Goal: Information Seeking & Learning: Learn about a topic

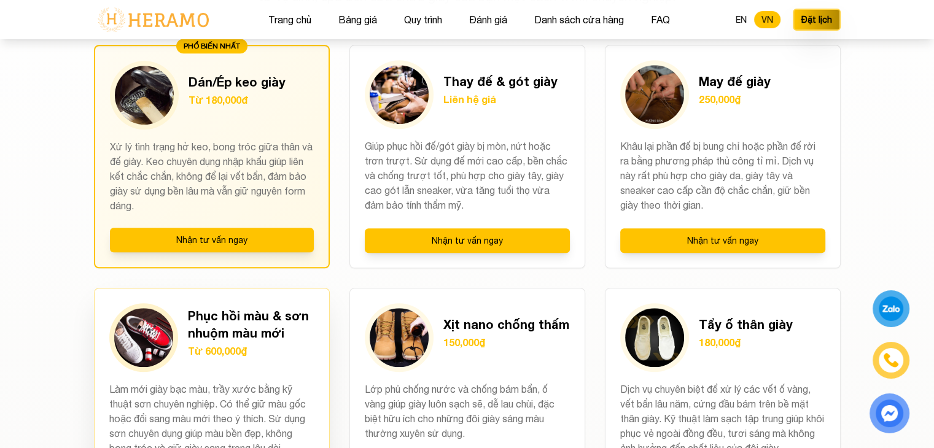
scroll to position [798, 0]
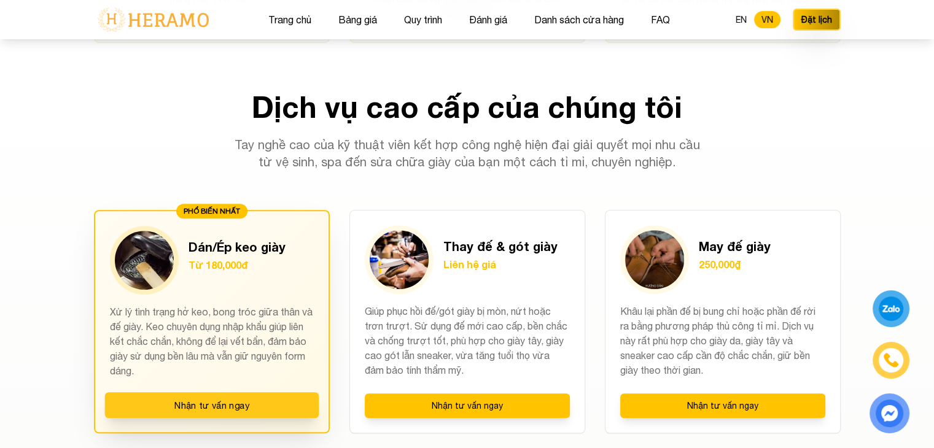
click at [199, 406] on button "Nhận tư vấn ngay" at bounding box center [211, 405] width 214 height 26
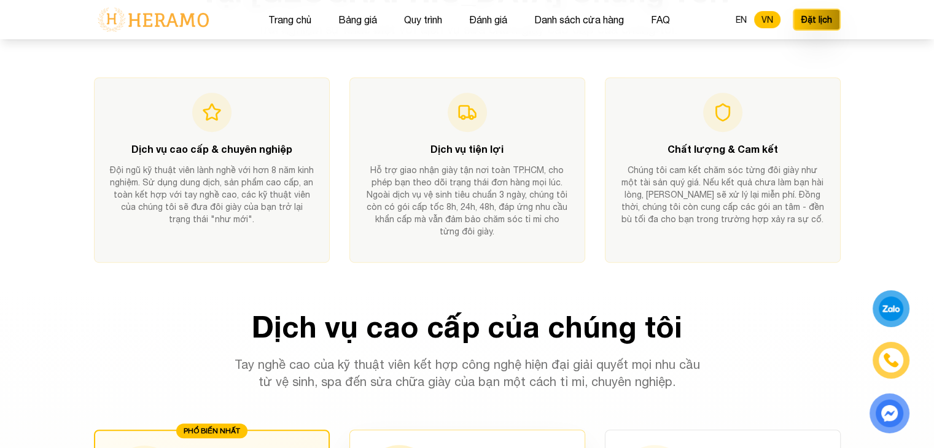
scroll to position [491, 0]
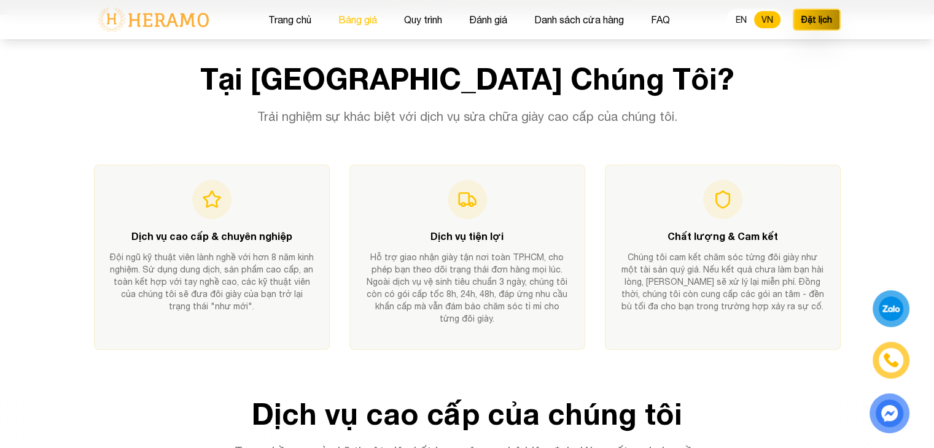
click at [355, 23] on button "Bảng giá" at bounding box center [358, 20] width 46 height 16
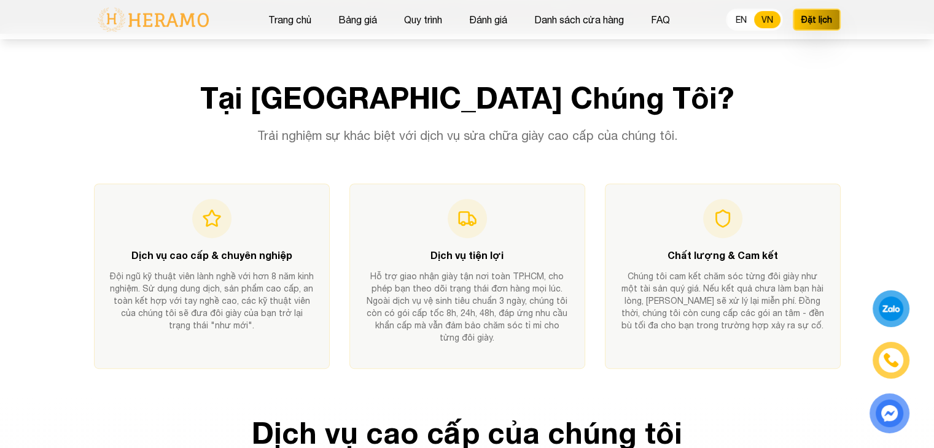
scroll to position [491, 0]
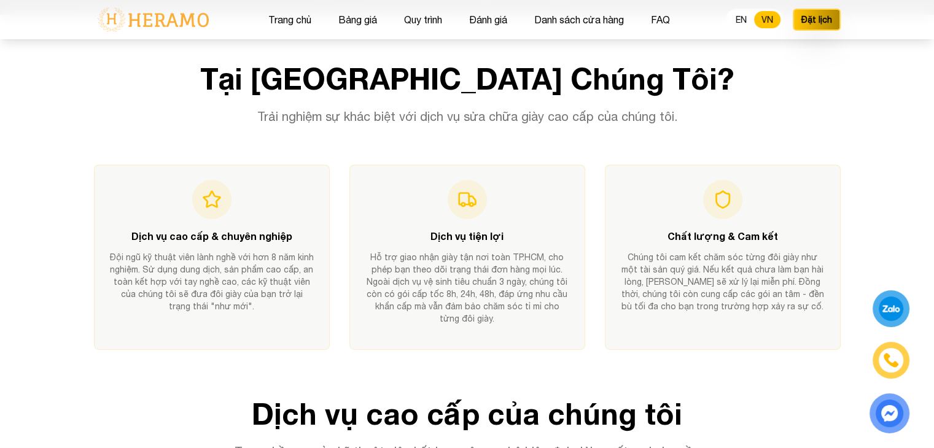
click at [132, 127] on div "Tại [GEOGRAPHIC_DATA] Chúng Tôi? Trải nghiệm sự khác biệt với dịch vụ sửa chữa …" at bounding box center [467, 207] width 786 height 286
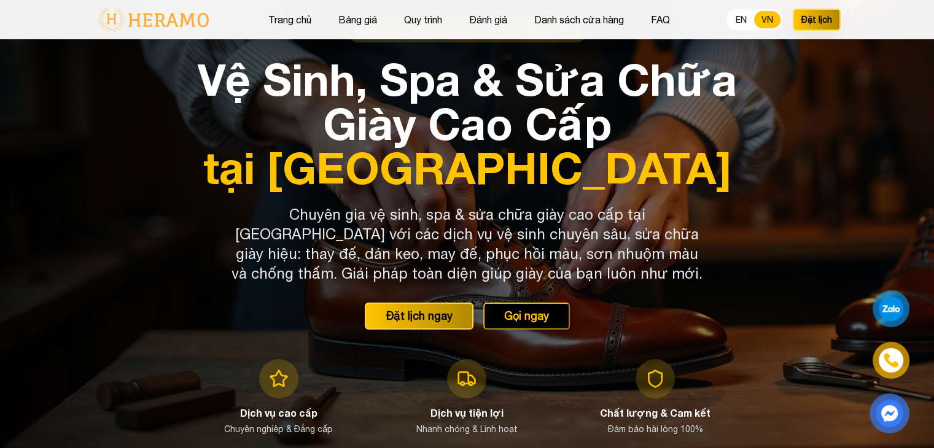
scroll to position [0, 0]
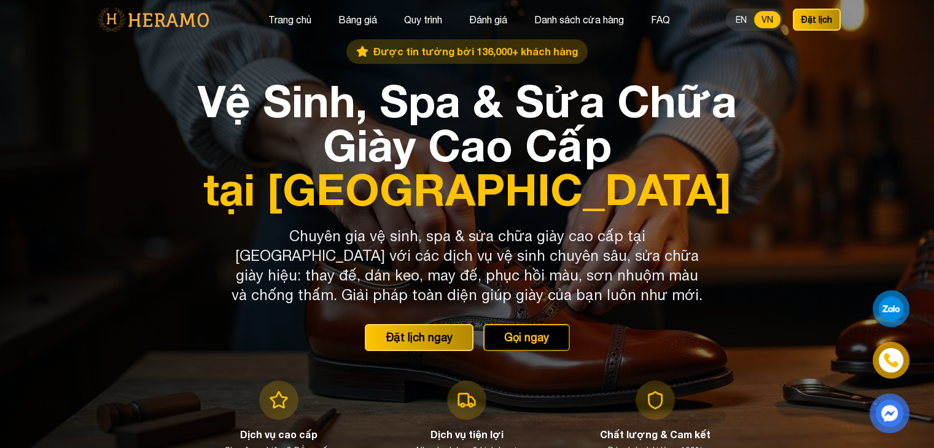
click at [407, 49] on span "Được tin tưởng bởi 136,000+ khách hàng" at bounding box center [475, 51] width 204 height 15
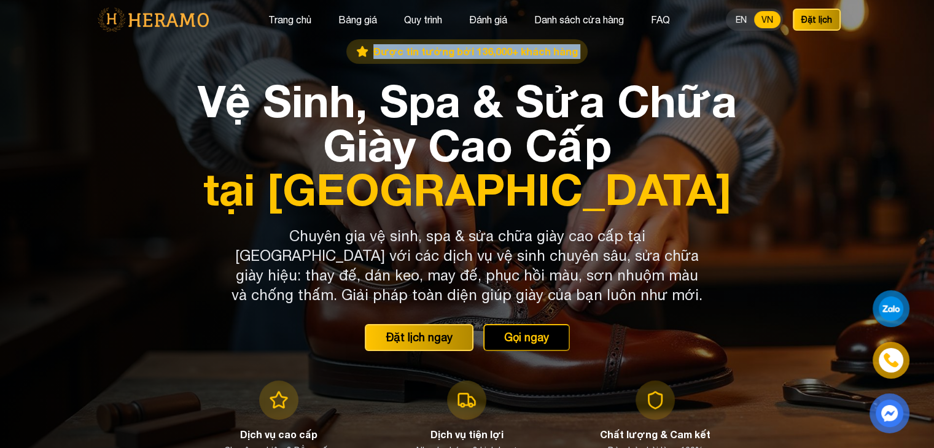
click at [407, 49] on span "Được tin tưởng bởi 136,000+ khách hàng" at bounding box center [475, 51] width 204 height 15
click at [417, 53] on span "Được tin tưởng bởi 136,000+ khách hàng" at bounding box center [475, 51] width 204 height 15
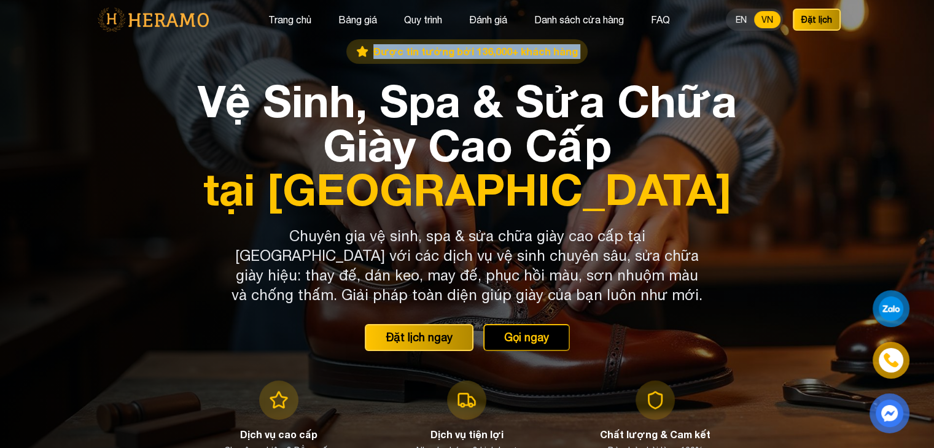
click at [417, 53] on span "Được tin tưởng bởi 136,000+ khách hàng" at bounding box center [475, 51] width 204 height 15
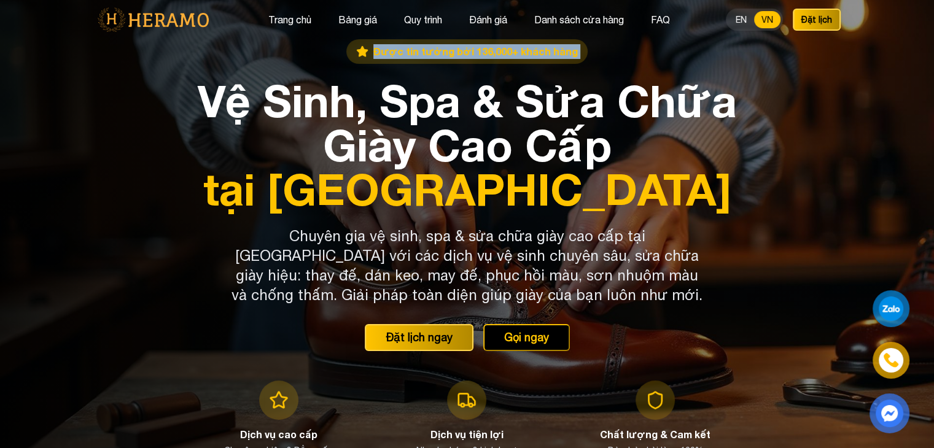
click at [417, 53] on span "Được tin tưởng bởi 136,000+ khách hàng" at bounding box center [475, 51] width 204 height 15
click at [432, 53] on span "Được tin tưởng bởi 136,000+ khách hàng" at bounding box center [475, 51] width 204 height 15
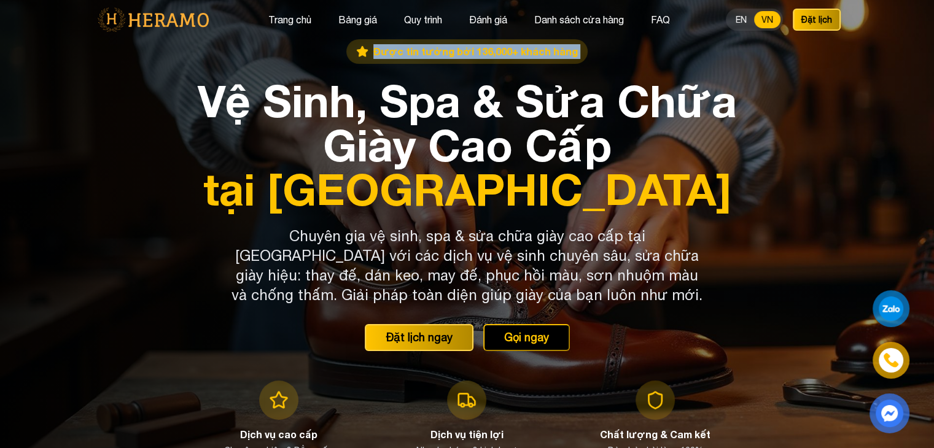
click at [432, 53] on span "Được tin tưởng bởi 136,000+ khách hàng" at bounding box center [475, 51] width 204 height 15
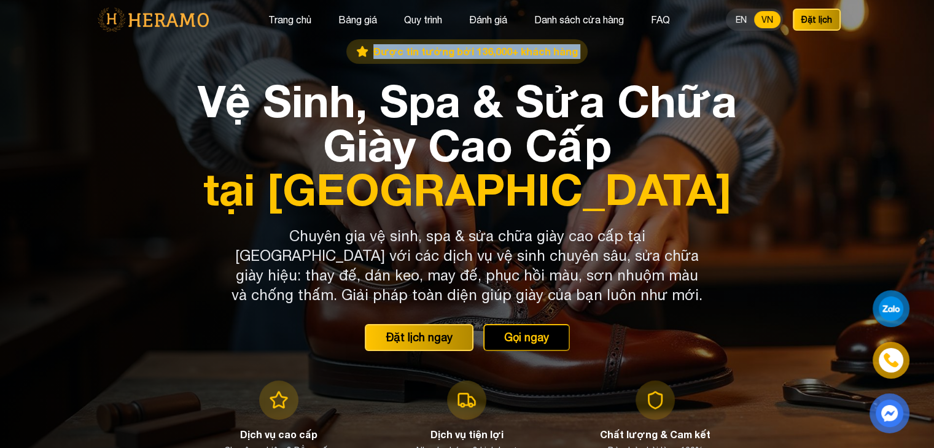
click at [432, 53] on span "Được tin tưởng bởi 136,000+ khách hàng" at bounding box center [475, 51] width 204 height 15
click at [428, 53] on span "Được tin tưởng bởi 136,000+ khách hàng" at bounding box center [475, 51] width 204 height 15
click at [409, 60] on div "Được tin tưởng bởi 136,000+ khách hàng" at bounding box center [466, 51] width 241 height 25
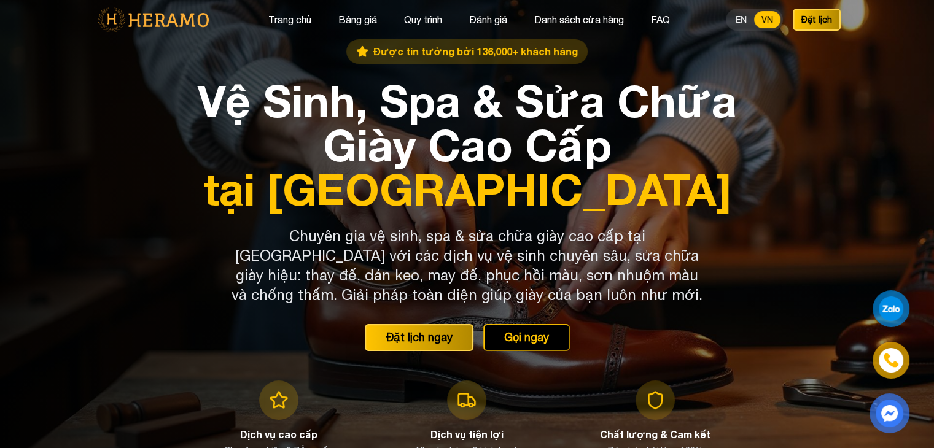
click at [425, 54] on span "Được tin tưởng bởi 136,000+ khách hàng" at bounding box center [475, 51] width 204 height 15
click at [407, 51] on span "Được tin tưởng bởi 136,000+ khách hàng" at bounding box center [475, 51] width 204 height 15
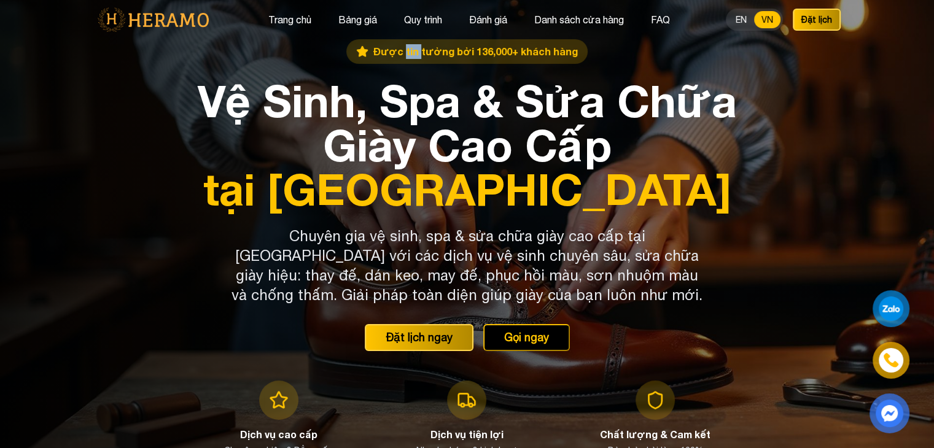
click at [407, 51] on span "Được tin tưởng bởi 136,000+ khách hàng" at bounding box center [475, 51] width 204 height 15
click at [356, 51] on div "Được tin tưởng bởi 136,000+ khách hàng" at bounding box center [466, 51] width 241 height 25
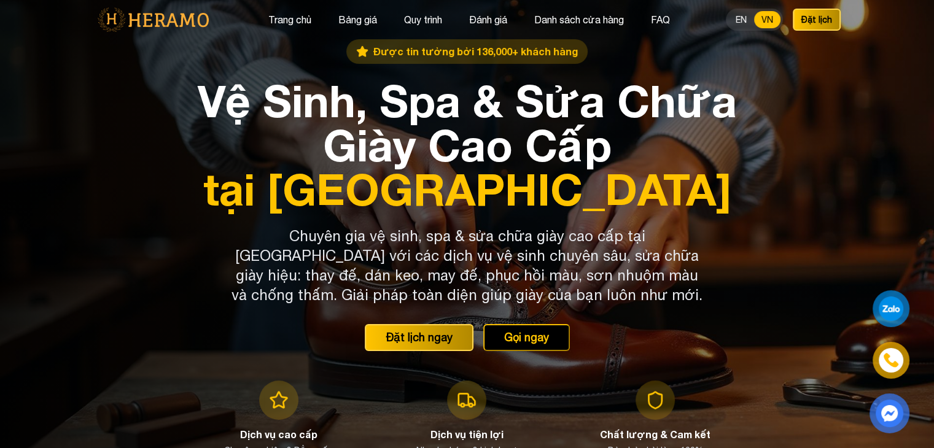
click at [384, 52] on span "Được tin tưởng bởi 136,000+ khách hàng" at bounding box center [475, 51] width 204 height 15
click at [388, 52] on span "Được tin tưởng bởi 136,000+ khách hàng" at bounding box center [475, 51] width 204 height 15
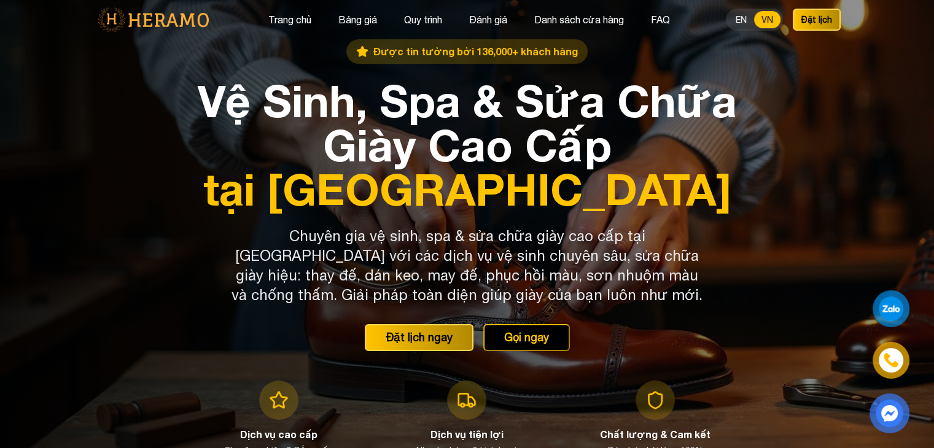
click at [368, 51] on icon at bounding box center [362, 52] width 10 height 10
click at [379, 50] on span "Được tin tưởng bởi 136,000+ khách hàng" at bounding box center [475, 51] width 204 height 15
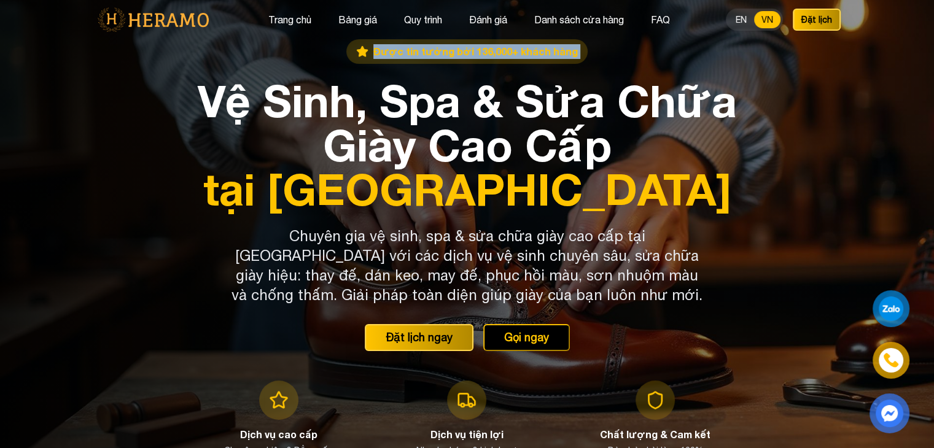
click at [379, 50] on span "Được tin tưởng bởi 136,000+ khách hàng" at bounding box center [475, 51] width 204 height 15
click at [368, 52] on icon at bounding box center [362, 51] width 12 height 12
click at [377, 53] on span "Được tin tưởng bởi 136,000+ khách hàng" at bounding box center [475, 51] width 204 height 15
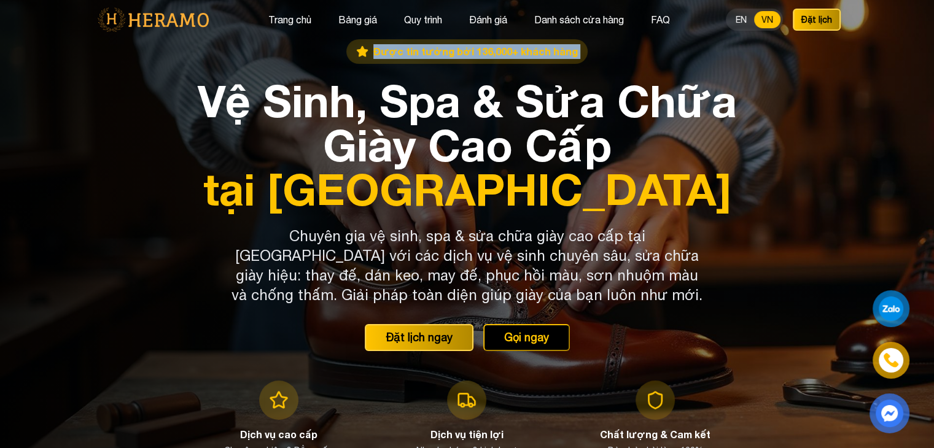
click at [377, 53] on span "Được tin tưởng bởi 136,000+ khách hàng" at bounding box center [475, 51] width 204 height 15
click at [395, 52] on span "Được tin tưởng bởi 136,000+ khách hàng" at bounding box center [475, 51] width 204 height 15
click at [400, 52] on span "Được tin tưởng bởi 136,000+ khách hàng" at bounding box center [475, 51] width 204 height 15
drag, startPoint x: 408, startPoint y: 51, endPoint x: 574, endPoint y: 57, distance: 166.4
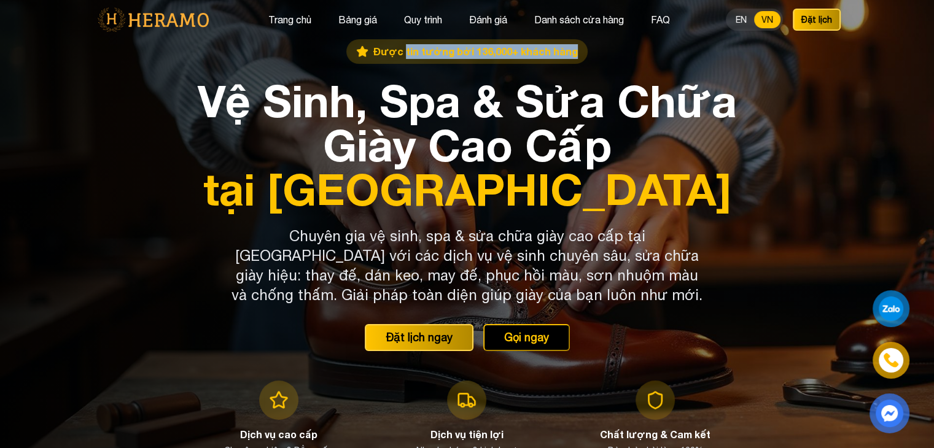
click at [574, 57] on div "Được tin tưởng bởi 136,000+ khách hàng" at bounding box center [466, 51] width 241 height 25
click at [417, 55] on span "Được tin tưởng bởi 136,000+ khách hàng" at bounding box center [475, 51] width 204 height 15
click at [414, 53] on span "Được tin tưởng bởi 136,000+ khách hàng" at bounding box center [475, 51] width 204 height 15
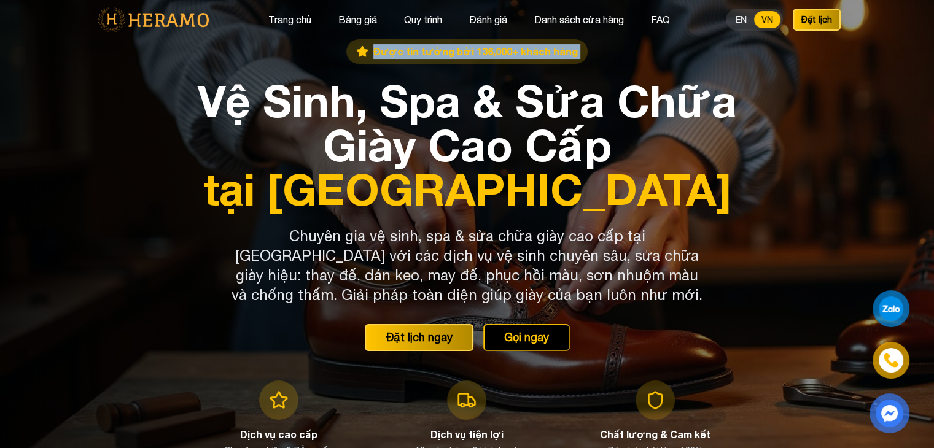
click at [412, 52] on span "Được tin tưởng bởi 136,000+ khách hàng" at bounding box center [475, 51] width 204 height 15
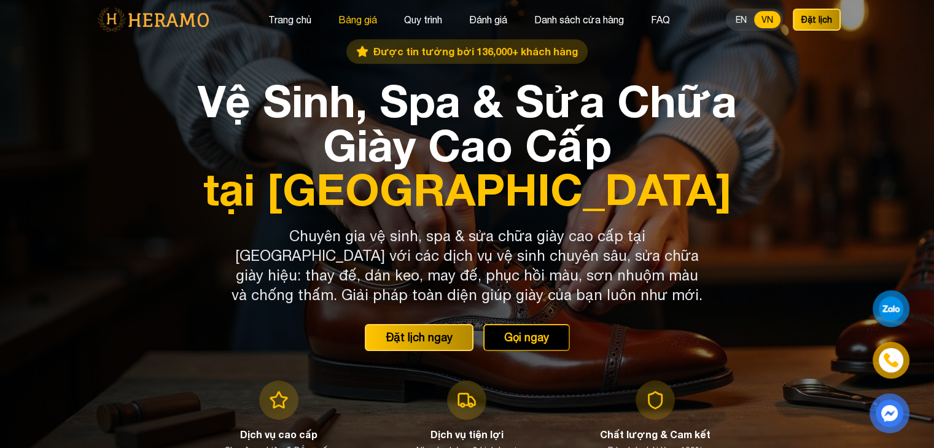
click at [402, 51] on span "Được tin tưởng bởi 136,000+ khách hàng" at bounding box center [475, 51] width 204 height 15
